Goal: Information Seeking & Learning: Learn about a topic

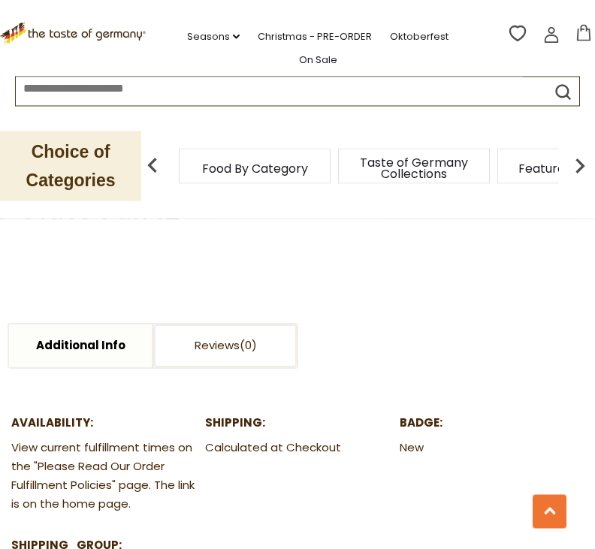
scroll to position [692, 0]
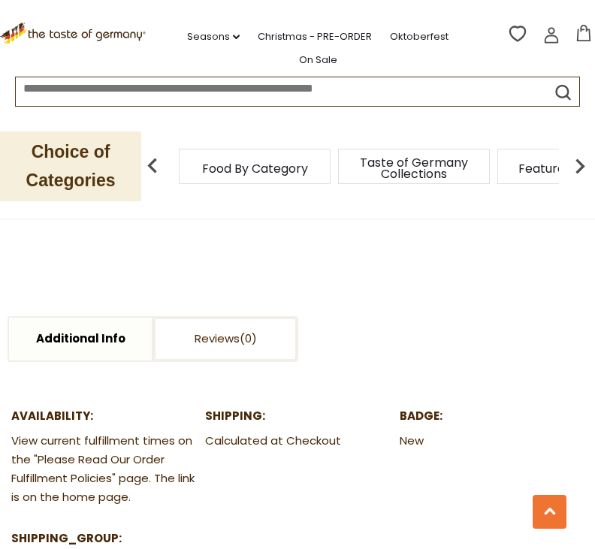
click at [589, 158] on img at bounding box center [579, 166] width 30 height 30
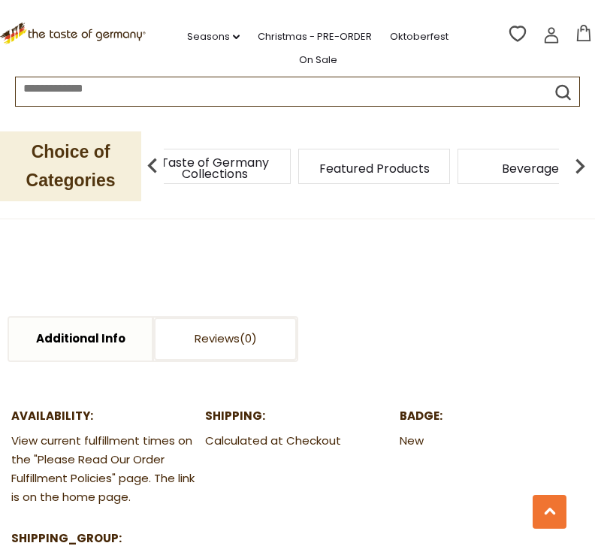
click at [222, 160] on div "Taste of Germany Collections" at bounding box center [215, 166] width 152 height 35
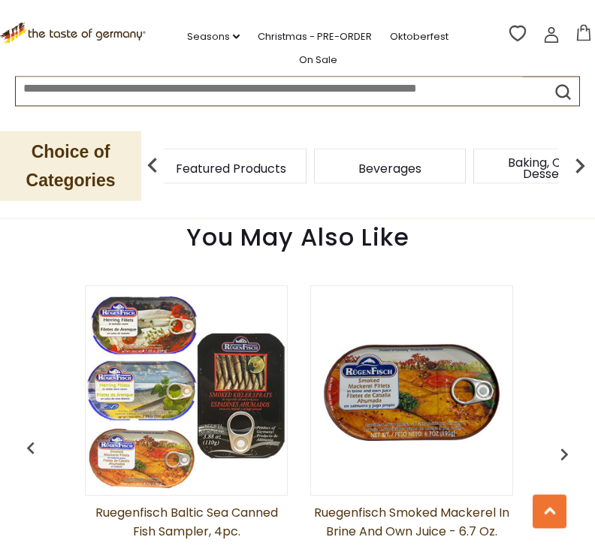
scroll to position [1147, 0]
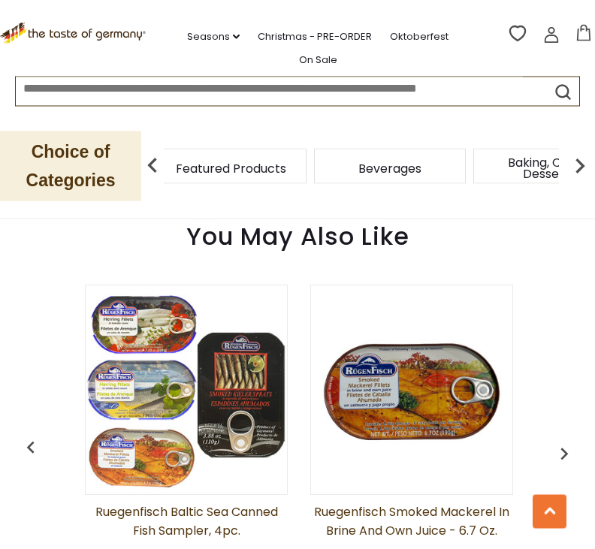
click at [438, 385] on img at bounding box center [411, 390] width 201 height 201
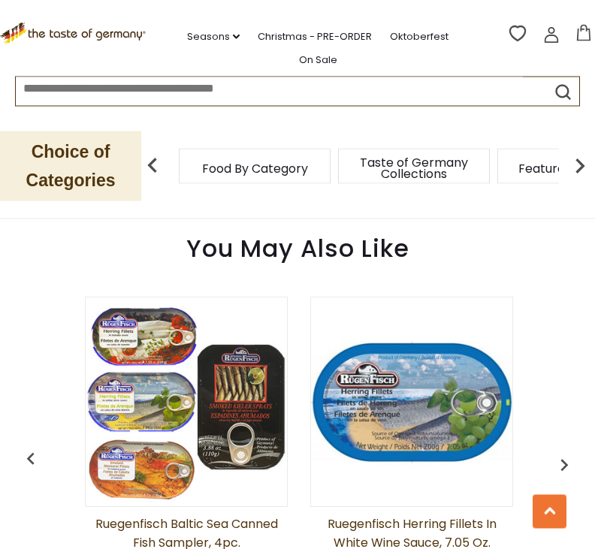
scroll to position [1089, 0]
click at [144, 327] on img at bounding box center [186, 401] width 201 height 201
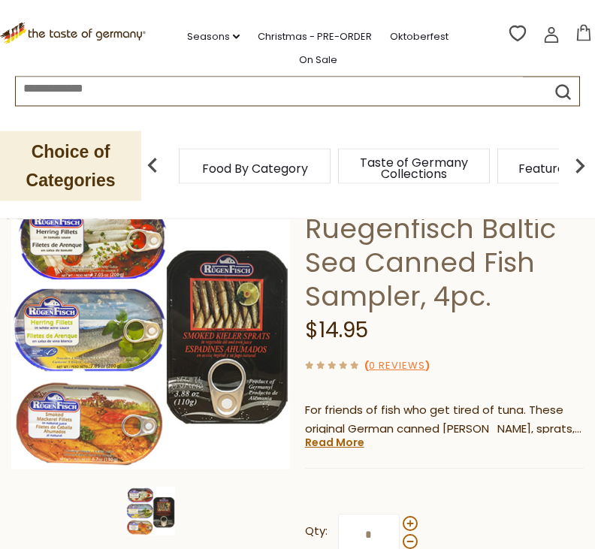
scroll to position [105, 0]
click at [98, 235] on img at bounding box center [150, 329] width 279 height 279
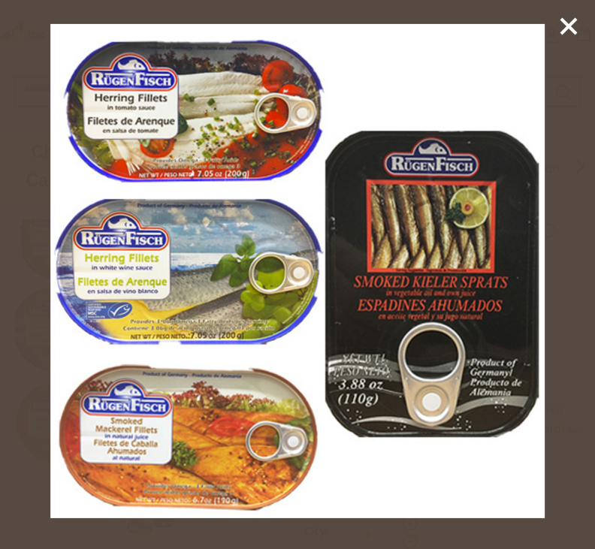
click at [212, 469] on img at bounding box center [297, 271] width 494 height 494
click at [206, 456] on img at bounding box center [297, 271] width 494 height 494
click at [579, 15] on icon at bounding box center [568, 26] width 23 height 23
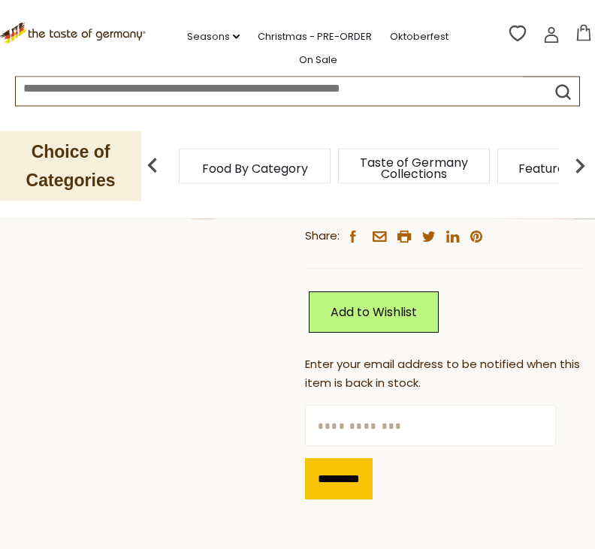
scroll to position [443, 0]
click at [290, 30] on link "Christmas - PRE-ORDER" at bounding box center [314, 37] width 114 height 17
